Goal: Information Seeking & Learning: Check status

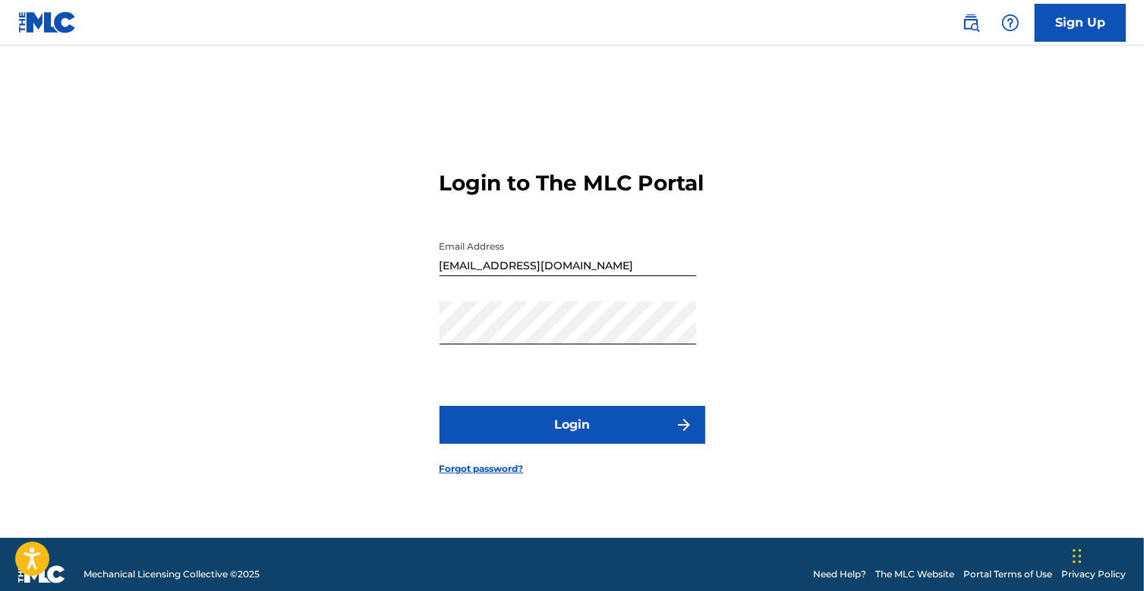
click at [587, 444] on button "Login" at bounding box center [572, 425] width 266 height 38
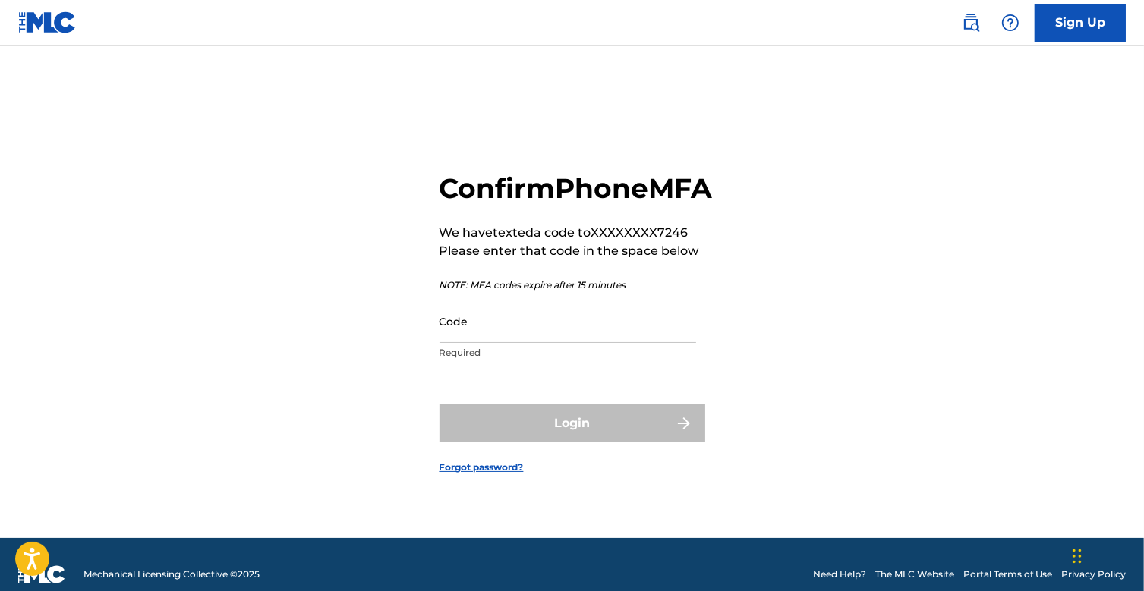
click at [556, 361] on div "Code Required" at bounding box center [567, 334] width 256 height 68
click at [555, 343] on input "Code" at bounding box center [567, 321] width 256 height 43
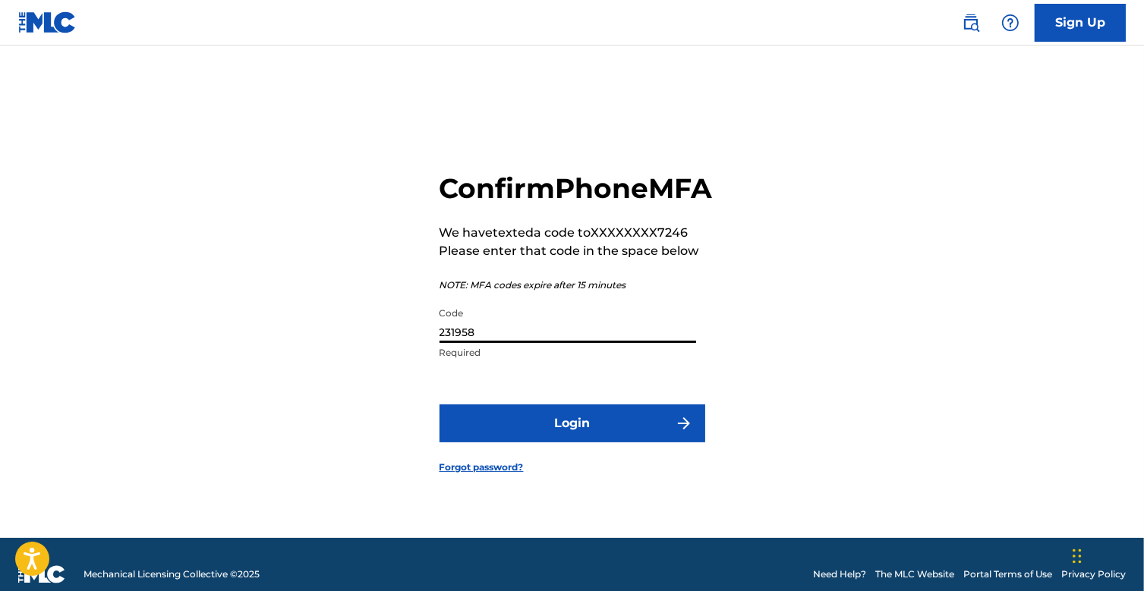
type input "231958"
click at [585, 442] on button "Login" at bounding box center [572, 423] width 266 height 38
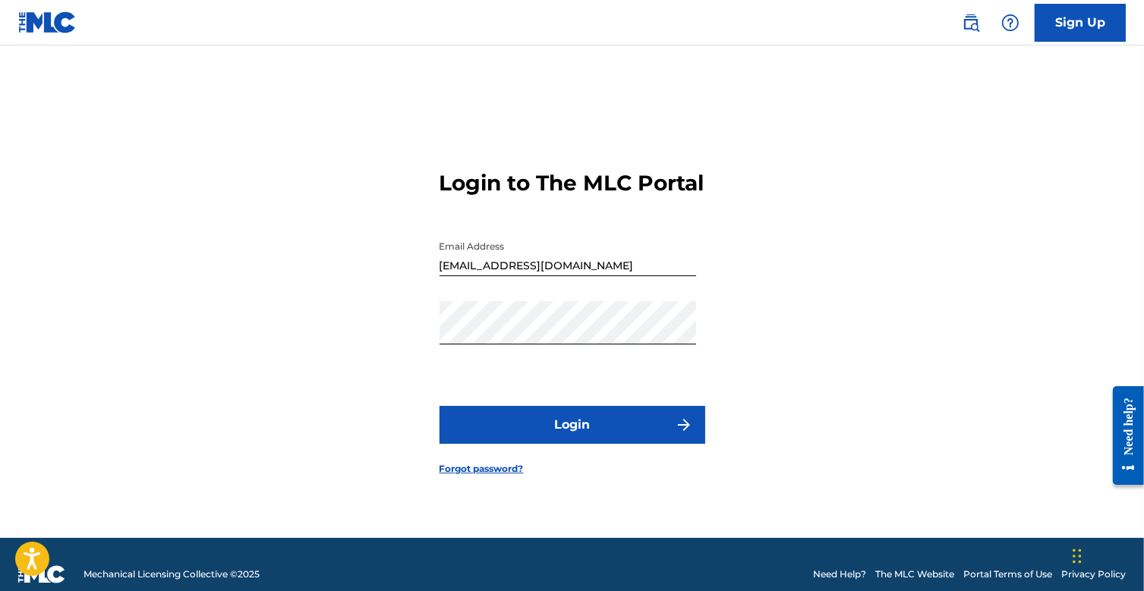
click at [554, 444] on button "Login" at bounding box center [572, 425] width 266 height 38
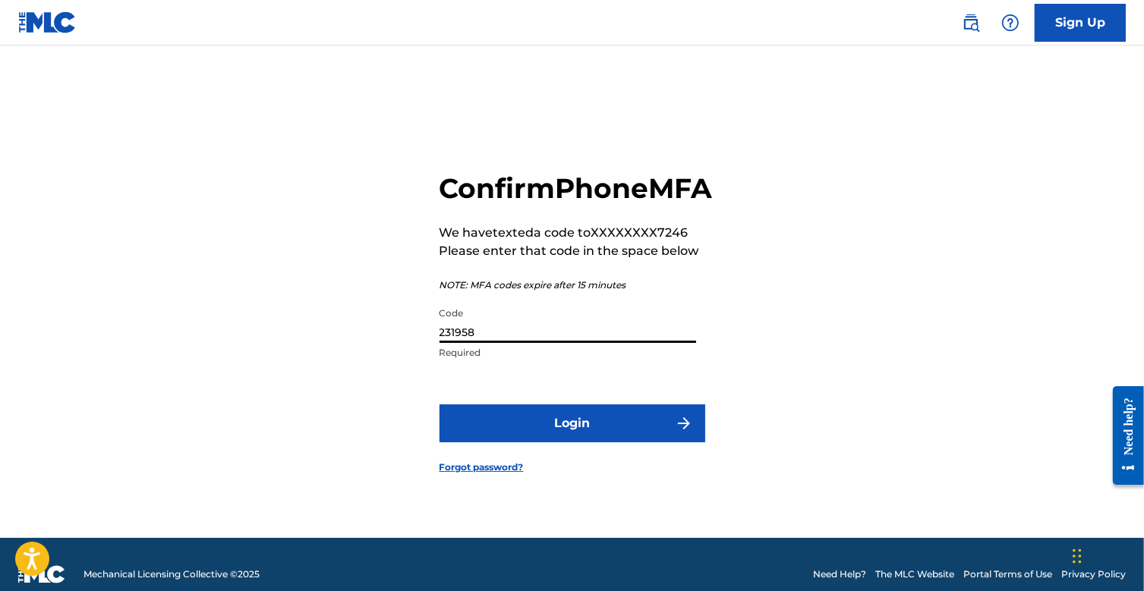
drag, startPoint x: 519, startPoint y: 351, endPoint x: 444, endPoint y: 349, distance: 75.2
click at [445, 343] on input "231958" at bounding box center [567, 321] width 256 height 43
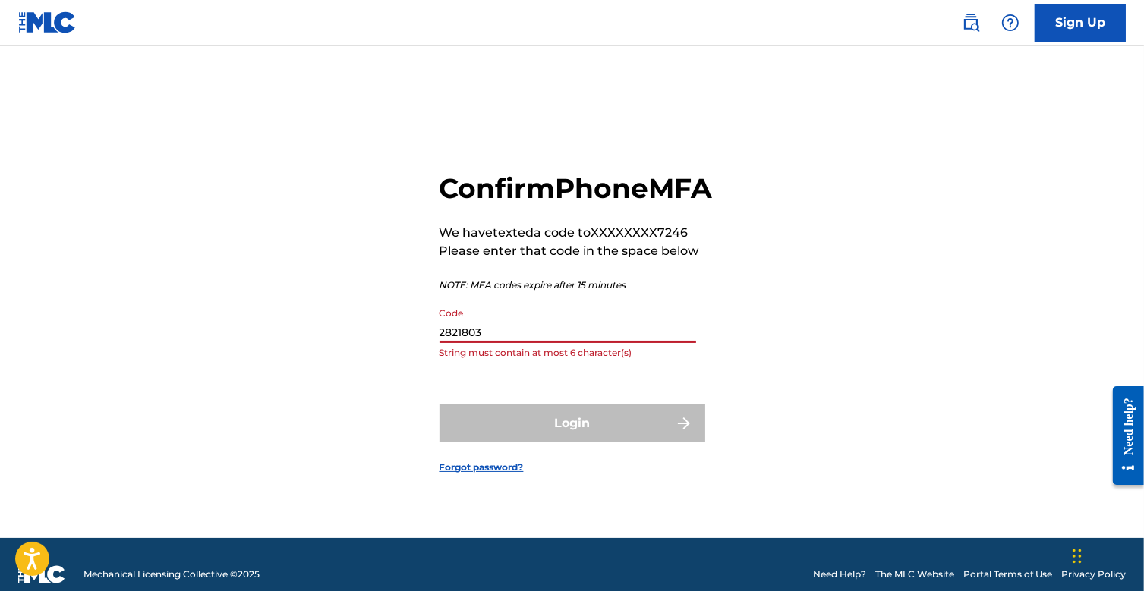
drag, startPoint x: 483, startPoint y: 351, endPoint x: 382, endPoint y: 348, distance: 101.0
click at [382, 348] on div "Confirm Phone MFA We have texted a code to XXXXXXXX7246 Please enter that code …" at bounding box center [572, 310] width 1062 height 455
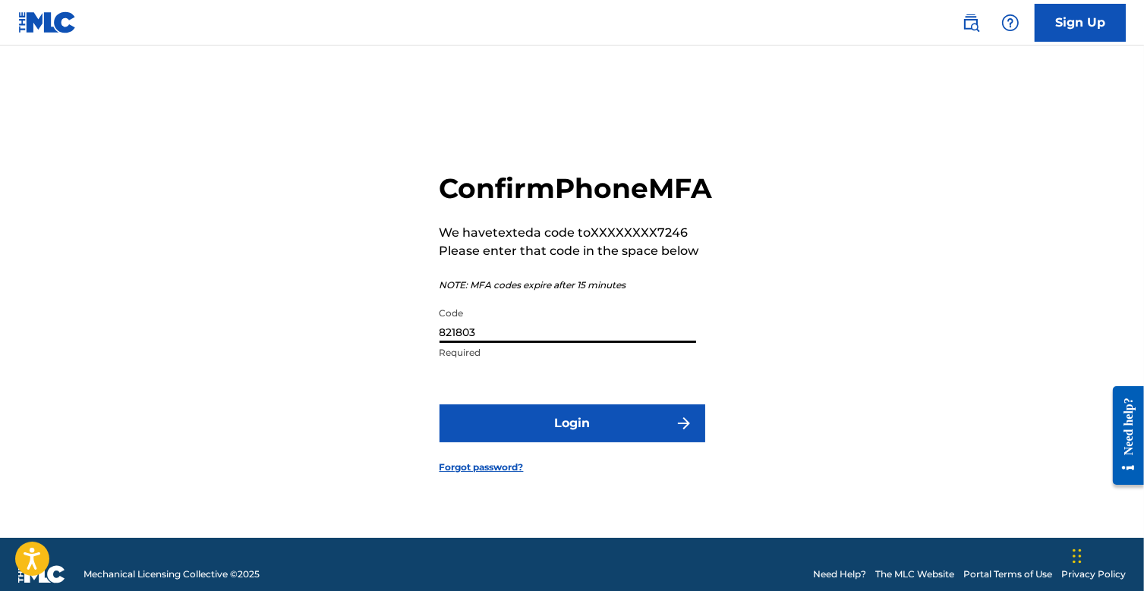
type input "821803"
click at [618, 439] on button "Login" at bounding box center [572, 423] width 266 height 38
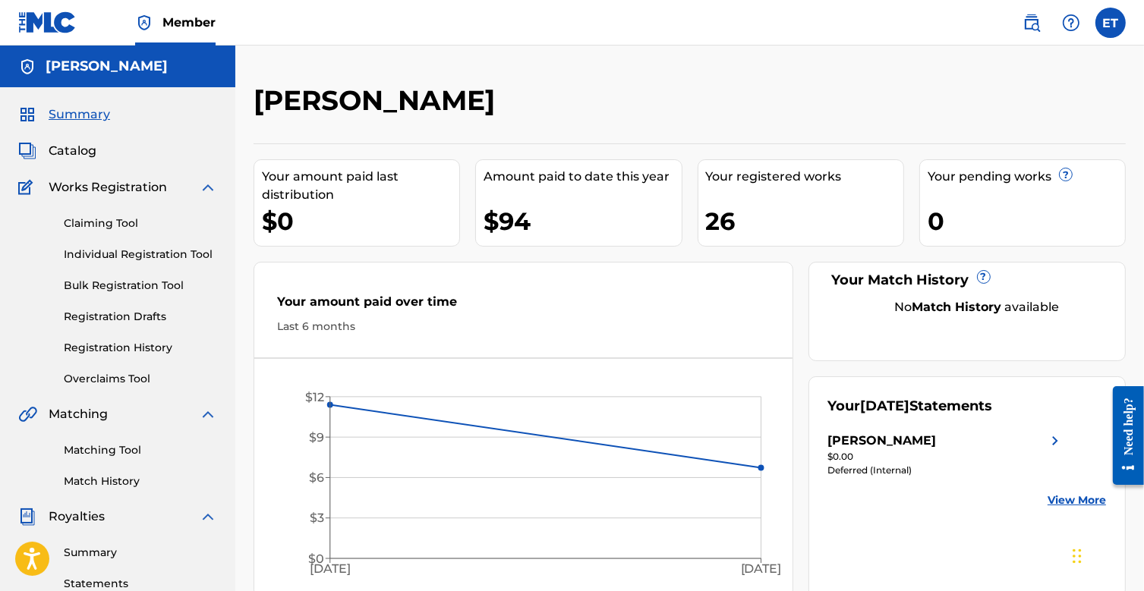
click at [106, 579] on link "Statements" at bounding box center [140, 584] width 153 height 16
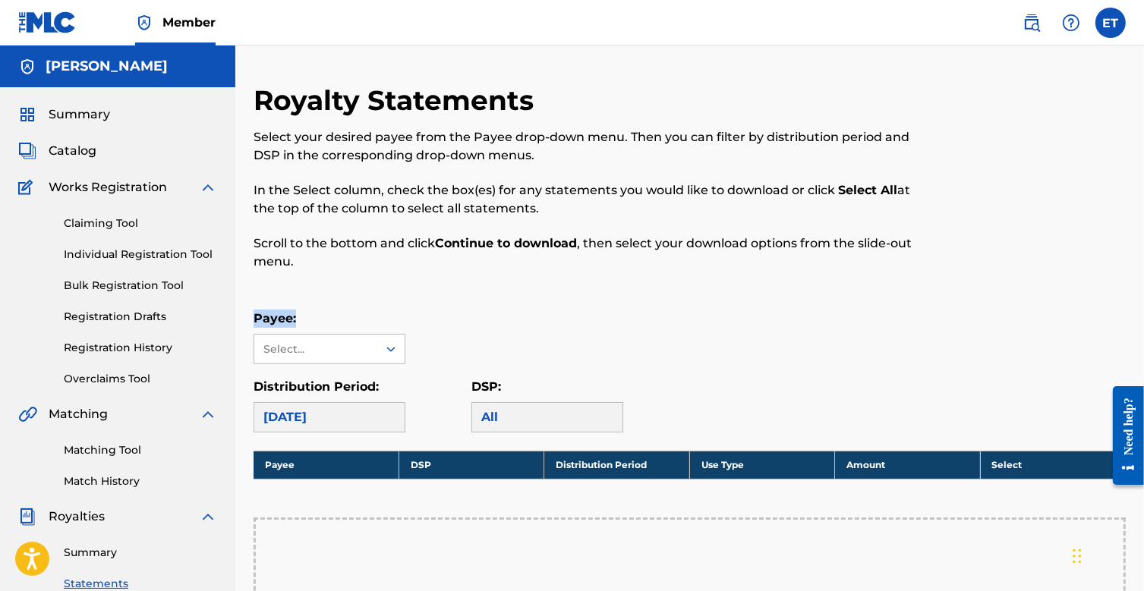
drag, startPoint x: 1038, startPoint y: 309, endPoint x: 1038, endPoint y: 268, distance: 41.0
click at [1038, 268] on div "Royalty Statements Select your desired payee from the Payee drop-down menu. The…" at bounding box center [689, 543] width 872 height 921
click at [1014, 274] on div at bounding box center [1025, 185] width 200 height 205
click at [390, 350] on icon at bounding box center [390, 348] width 15 height 15
click at [340, 391] on div "[PERSON_NAME]" at bounding box center [329, 383] width 150 height 38
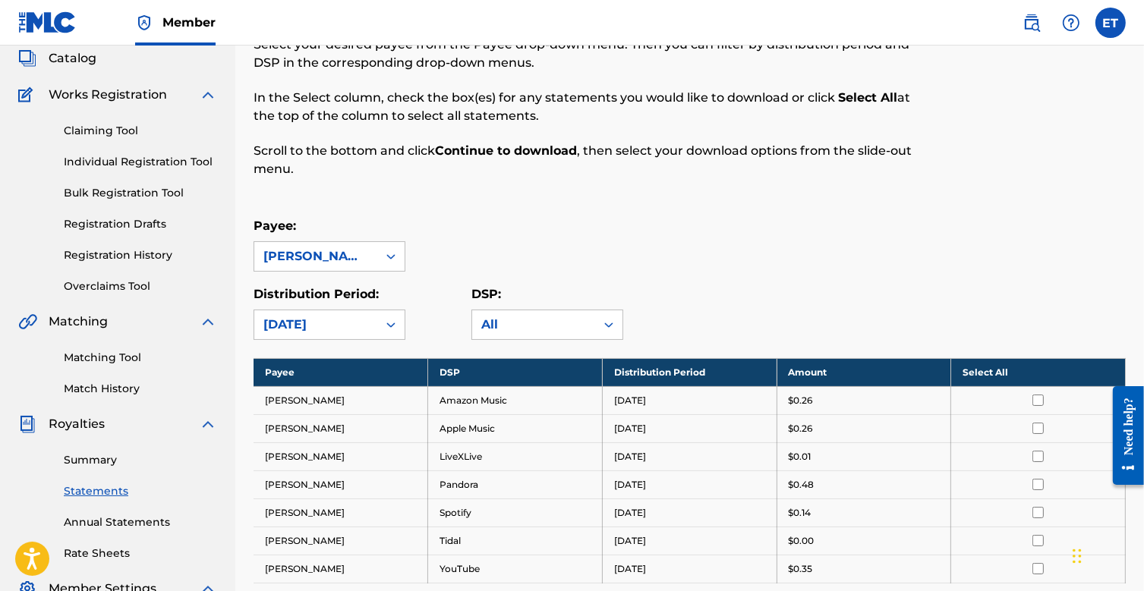
scroll to position [152, 0]
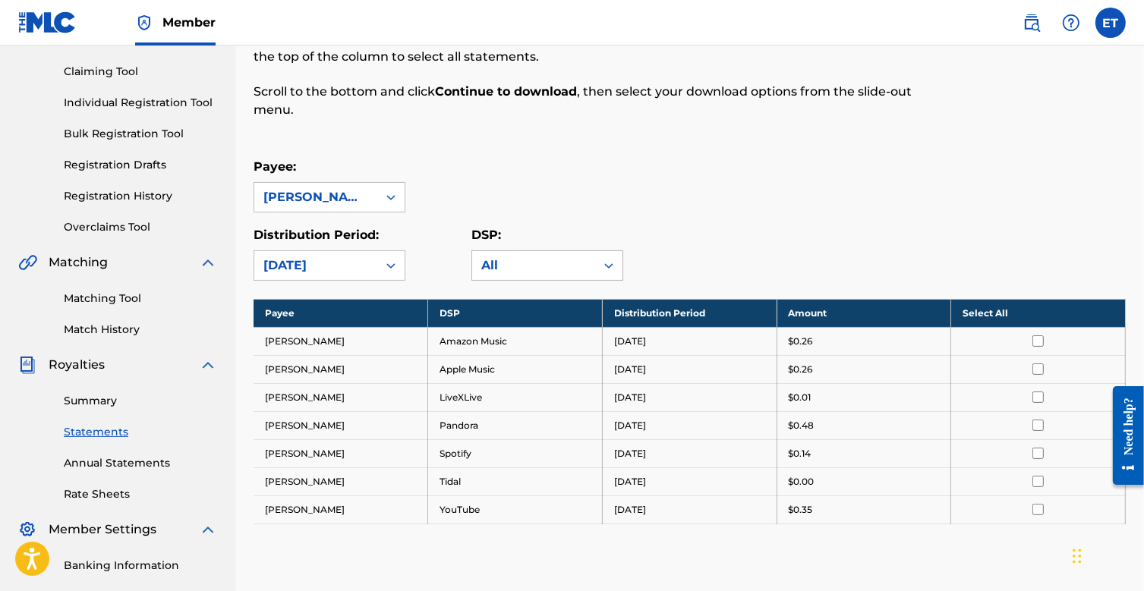
click at [594, 263] on div "All" at bounding box center [533, 265] width 123 height 29
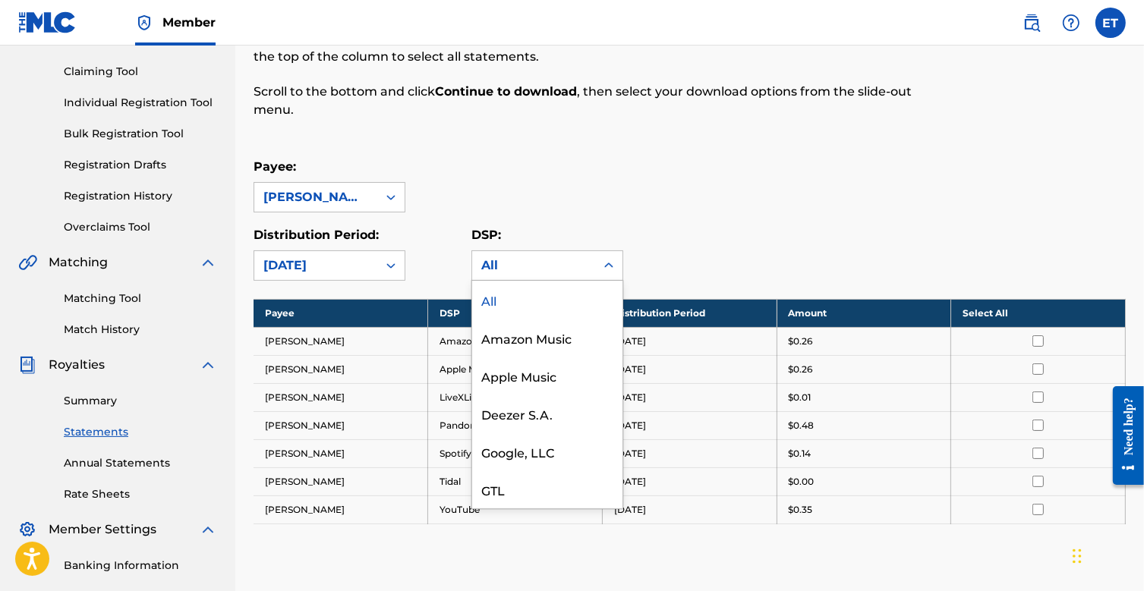
click at [730, 241] on div "Distribution Period: [DATE] DSP: 15 results available. Use Up and Down to choos…" at bounding box center [689, 253] width 872 height 55
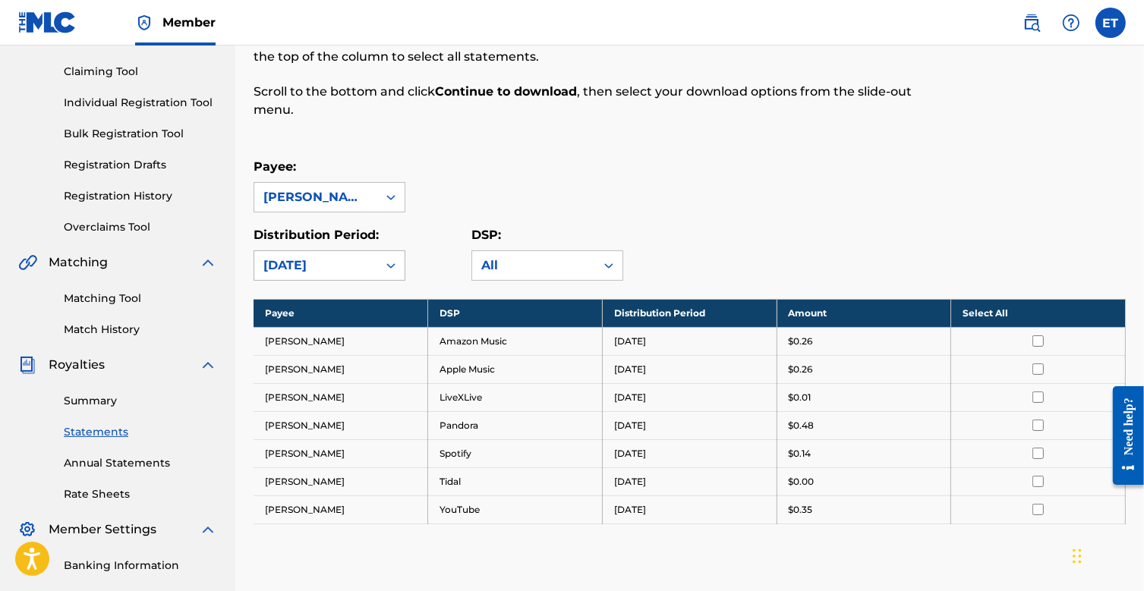
click at [390, 260] on icon at bounding box center [390, 265] width 15 height 15
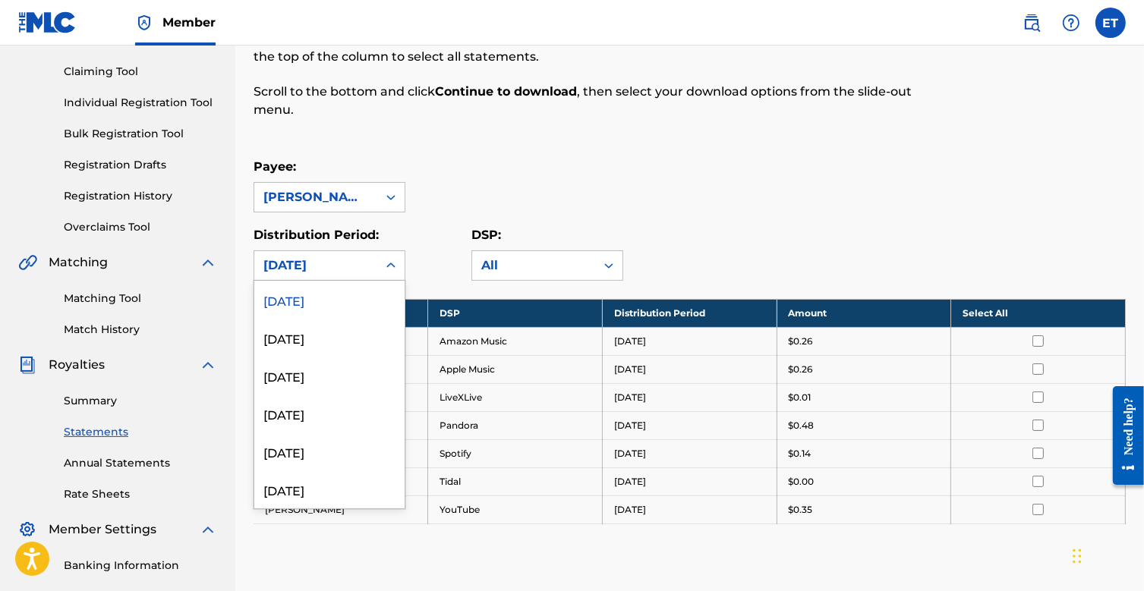
click at [326, 302] on div "[DATE]" at bounding box center [329, 300] width 150 height 38
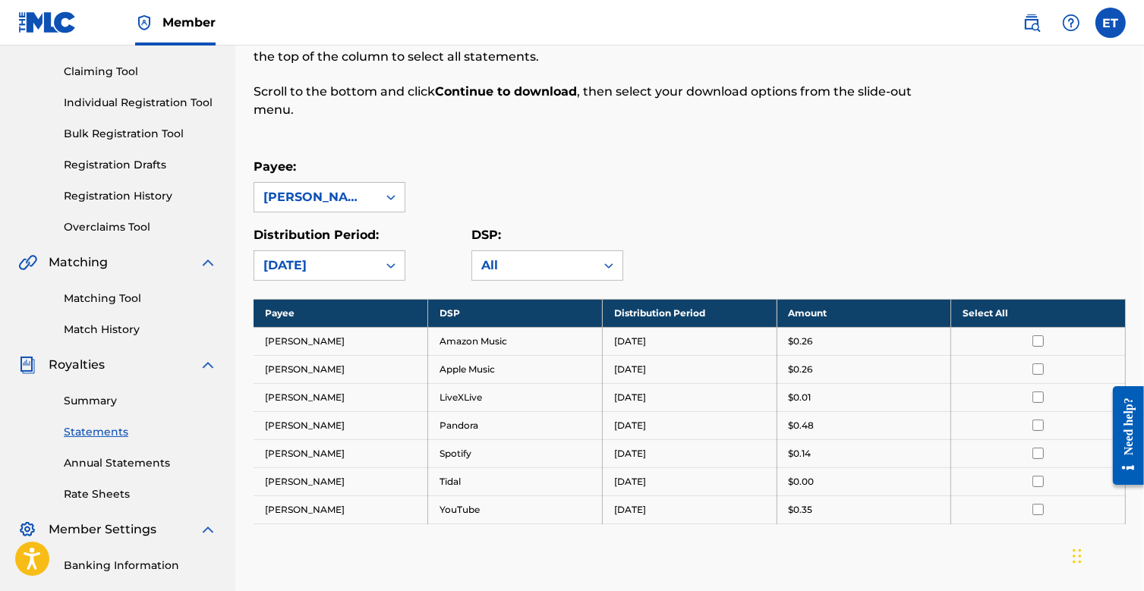
click at [358, 269] on div "[DATE]" at bounding box center [315, 265] width 105 height 18
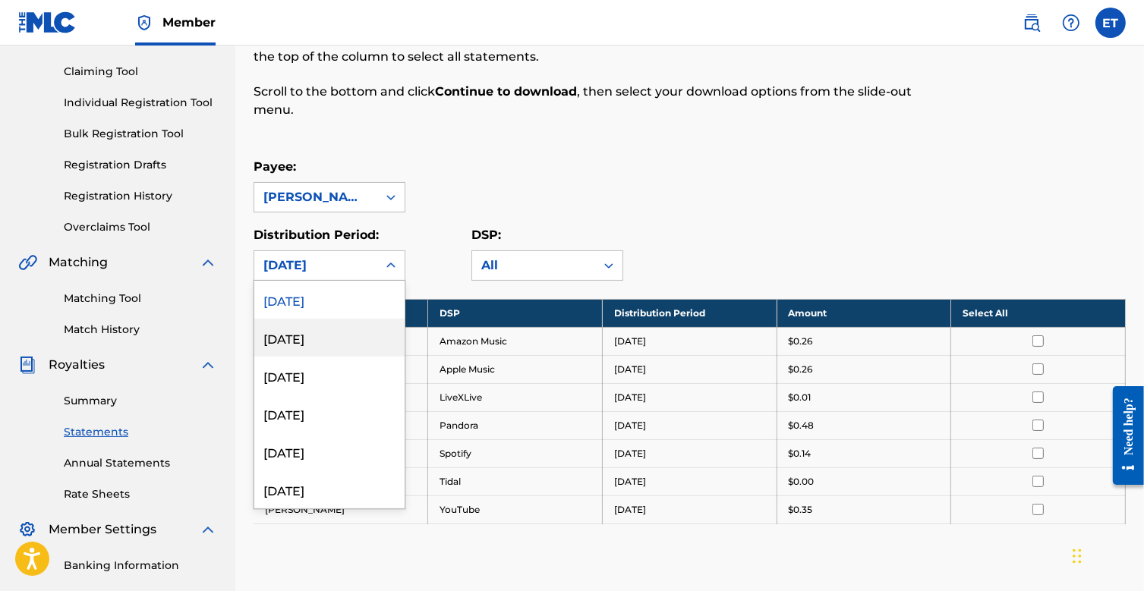
click at [331, 341] on div "[DATE]" at bounding box center [329, 338] width 150 height 38
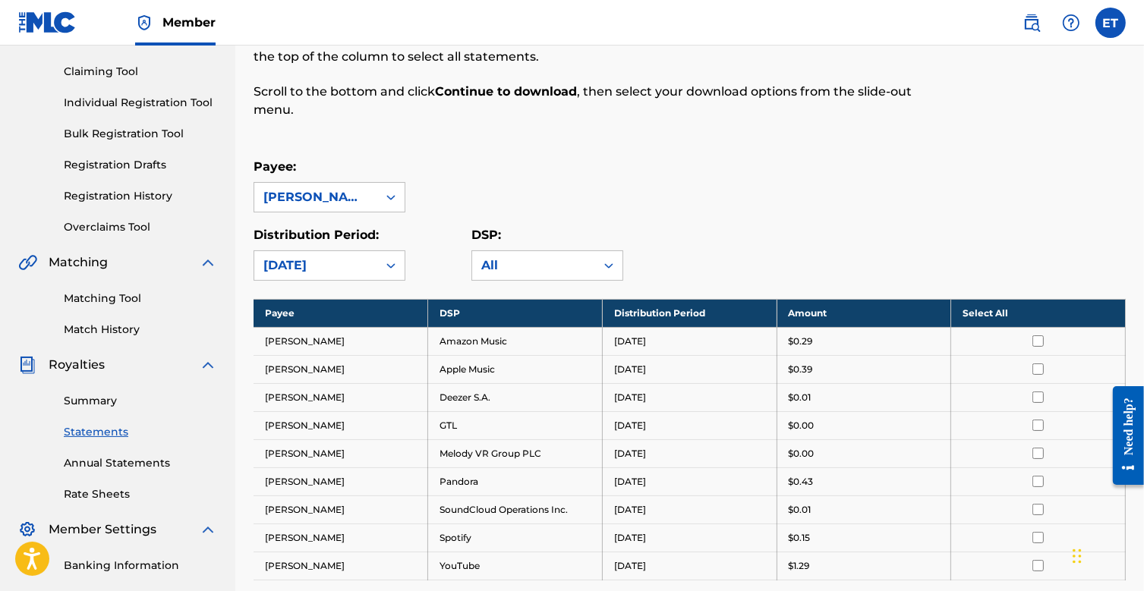
scroll to position [304, 0]
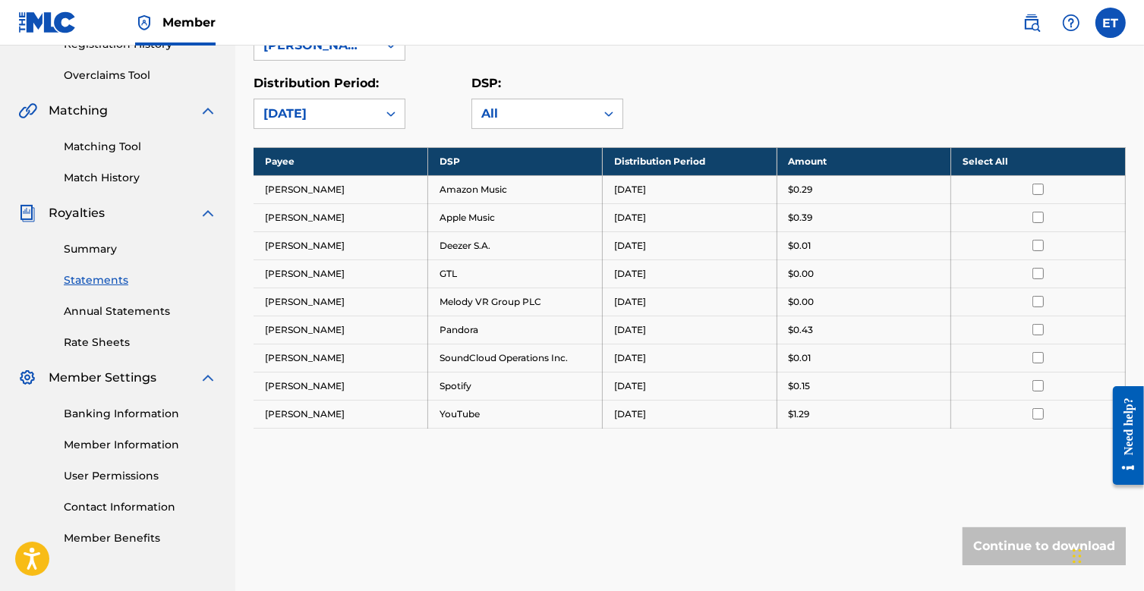
click at [322, 118] on div "[DATE]" at bounding box center [315, 114] width 105 height 18
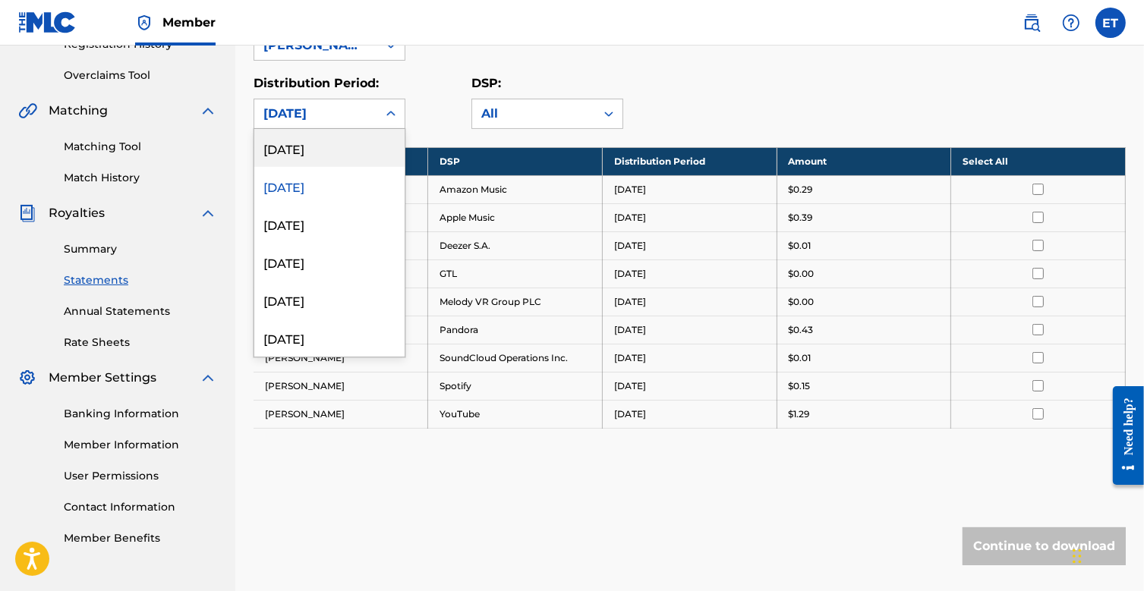
click at [319, 149] on div "[DATE]" at bounding box center [329, 148] width 150 height 38
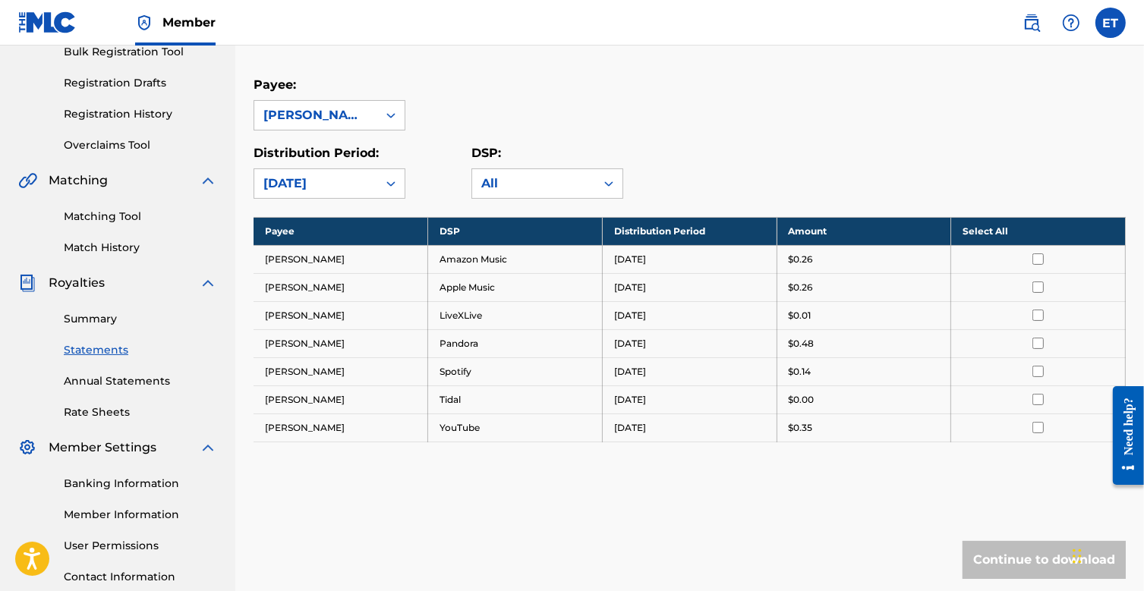
scroll to position [124, 0]
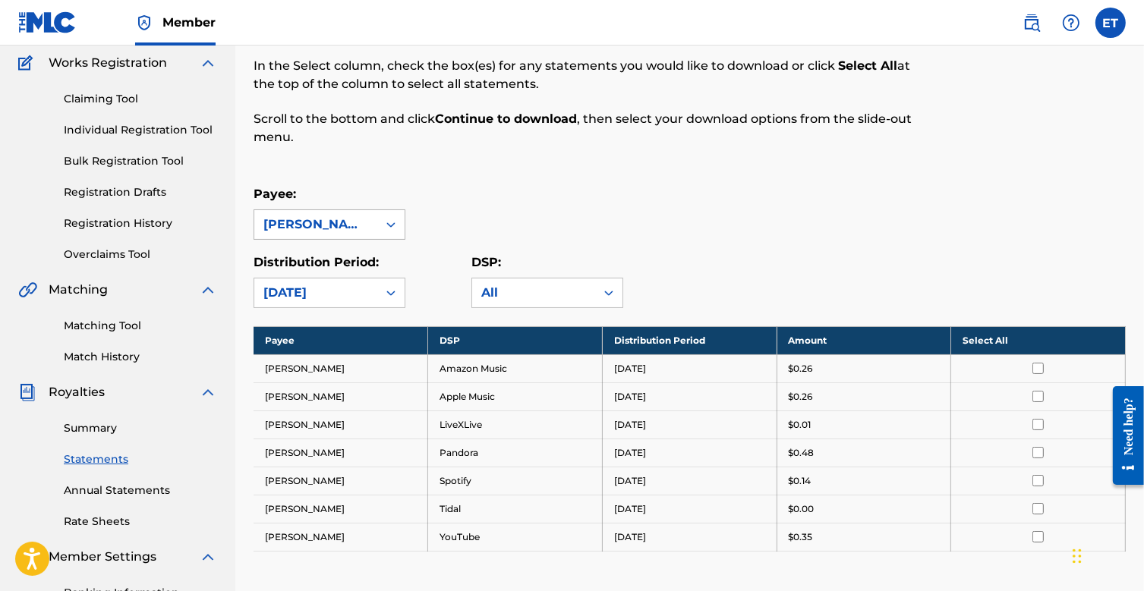
click at [356, 218] on div "[PERSON_NAME]" at bounding box center [315, 225] width 105 height 18
click at [356, 217] on div "[PERSON_NAME]" at bounding box center [315, 225] width 105 height 18
click at [1037, 367] on input "checkbox" at bounding box center [1037, 368] width 11 height 11
click at [84, 433] on link "Summary" at bounding box center [140, 428] width 153 height 16
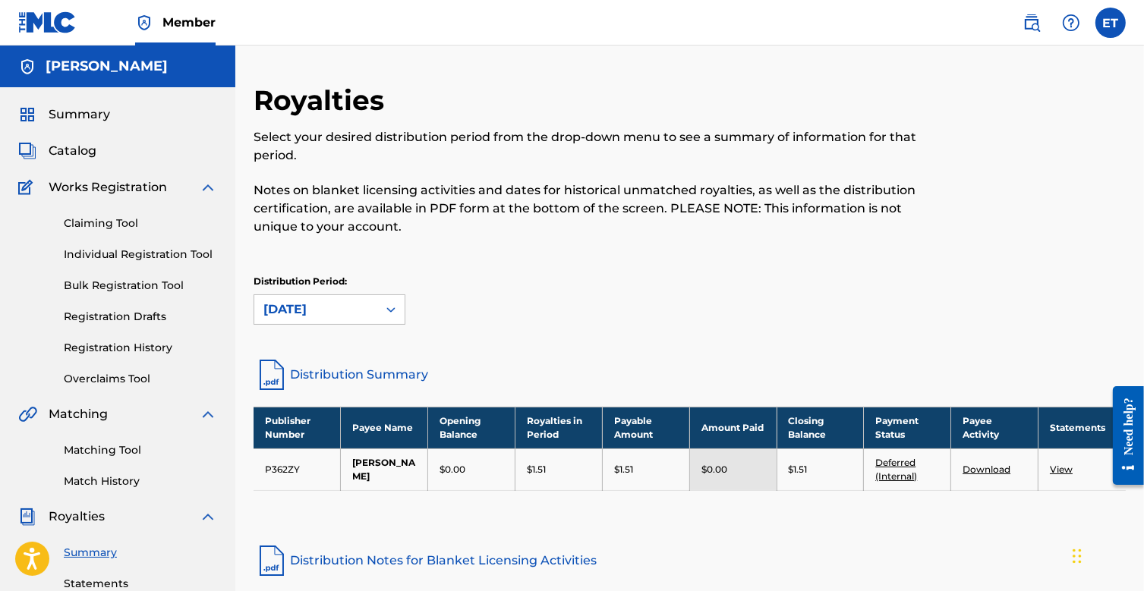
click at [73, 148] on span "Catalog" at bounding box center [73, 151] width 48 height 18
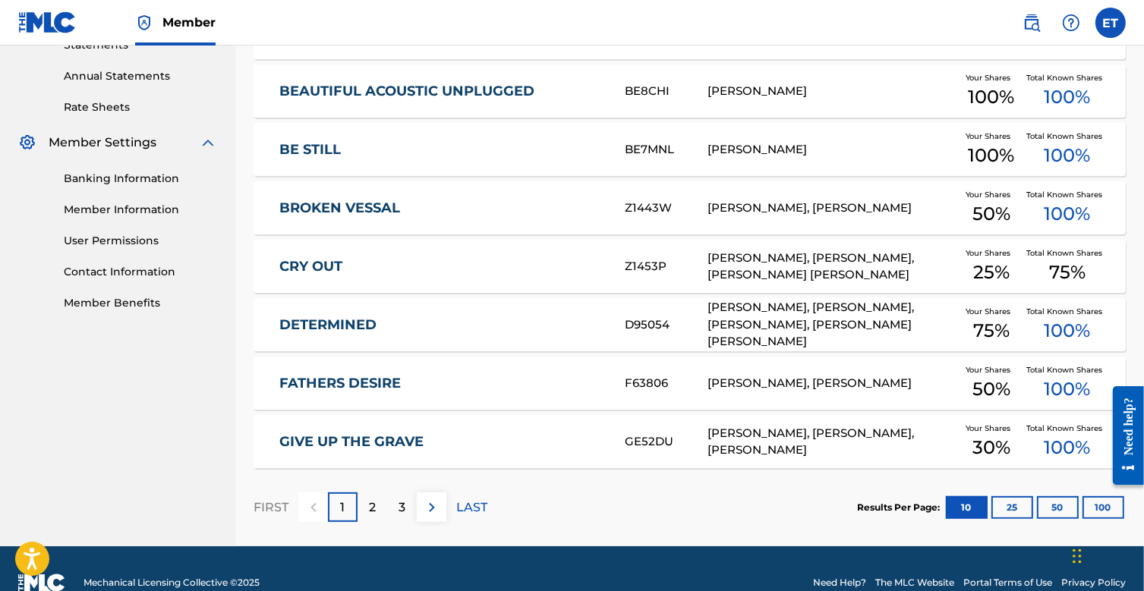
scroll to position [566, 0]
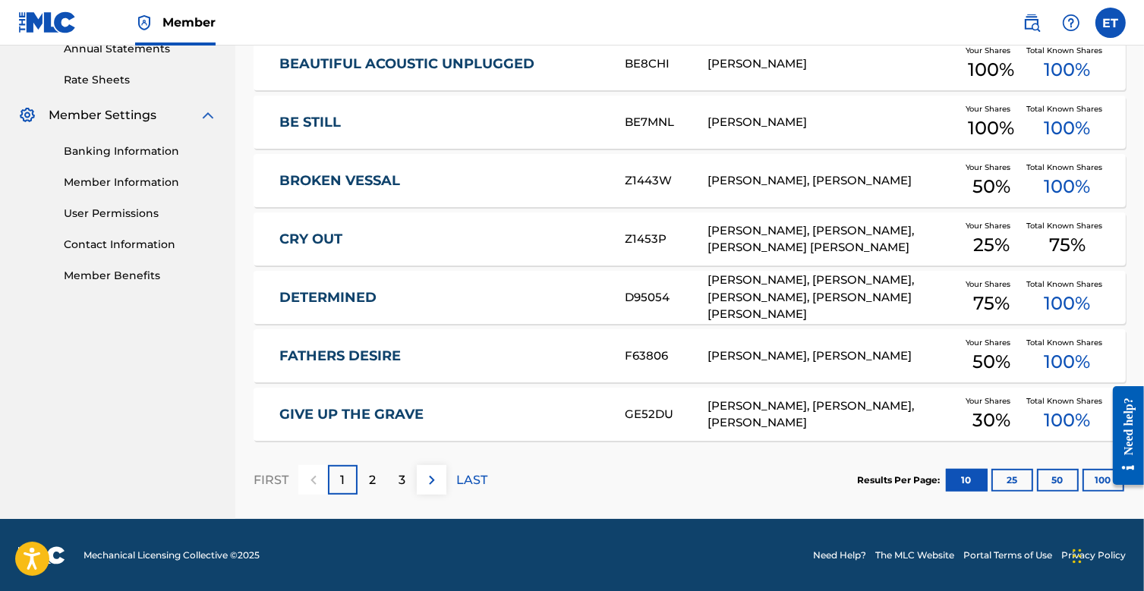
click at [434, 482] on img at bounding box center [432, 480] width 18 height 18
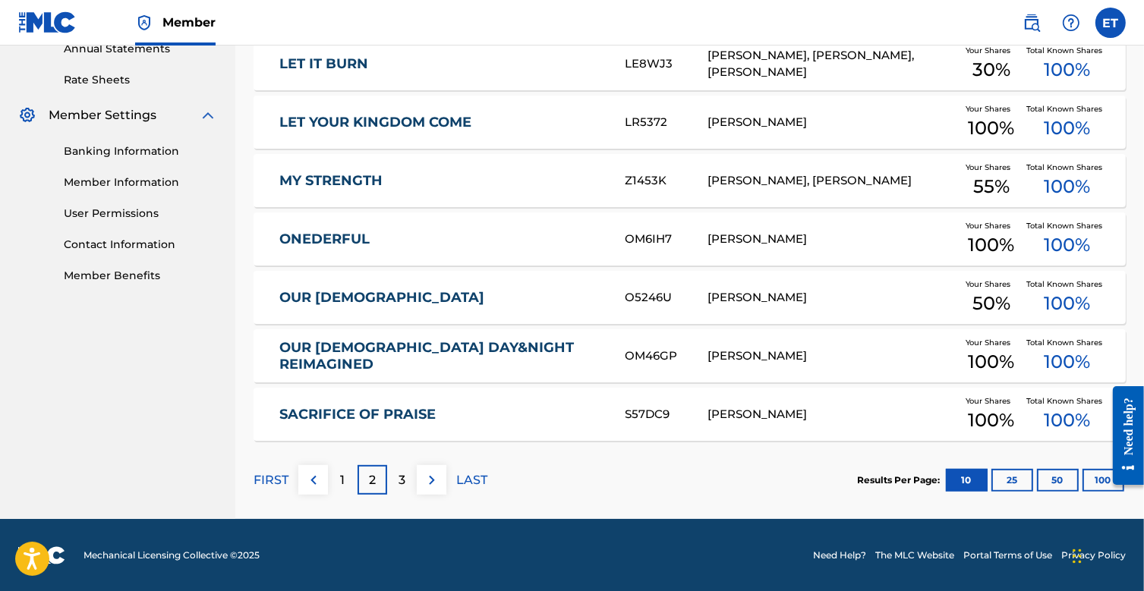
click at [435, 482] on img at bounding box center [432, 480] width 18 height 18
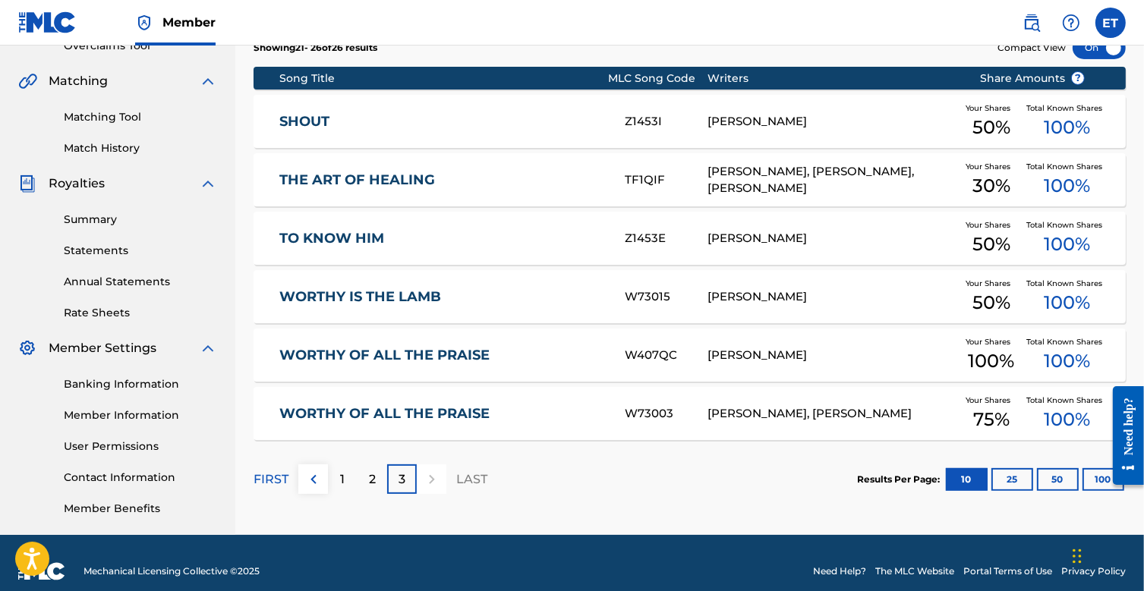
scroll to position [349, 0]
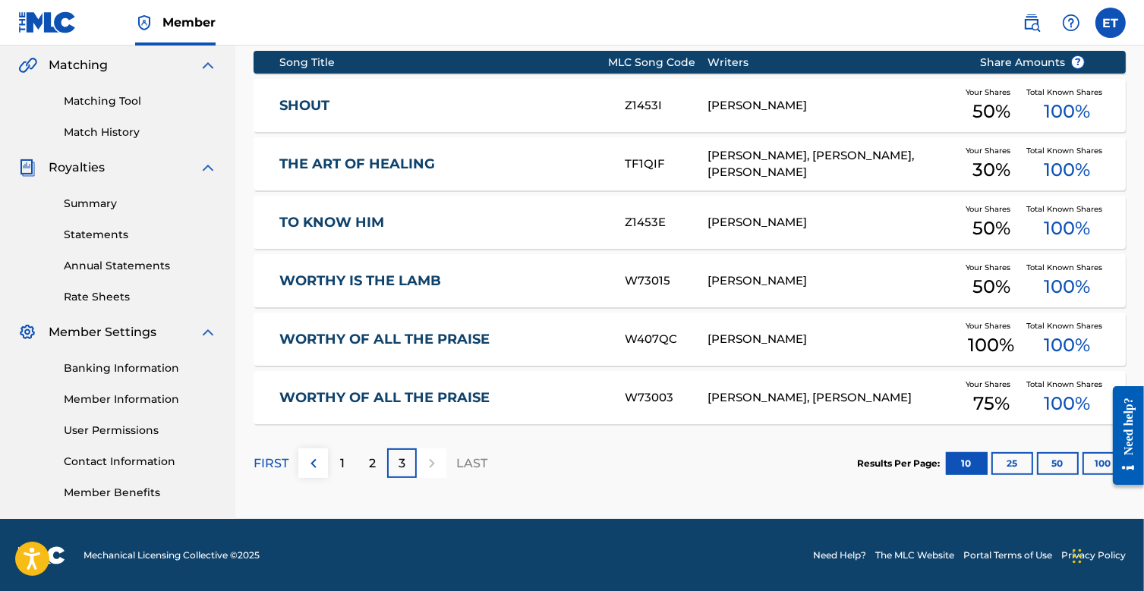
click at [429, 466] on div at bounding box center [432, 463] width 30 height 30
click at [414, 275] on link "WORTHY IS THE LAMB" at bounding box center [441, 280] width 325 height 17
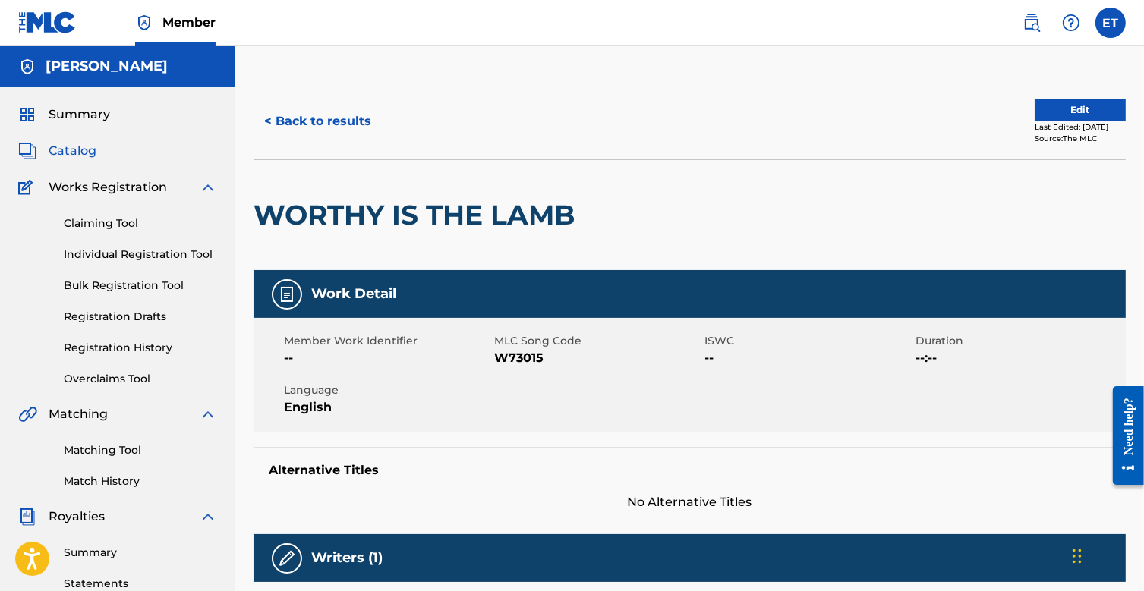
click at [61, 148] on span "Catalog" at bounding box center [73, 151] width 48 height 18
